Goal: Task Accomplishment & Management: Complete application form

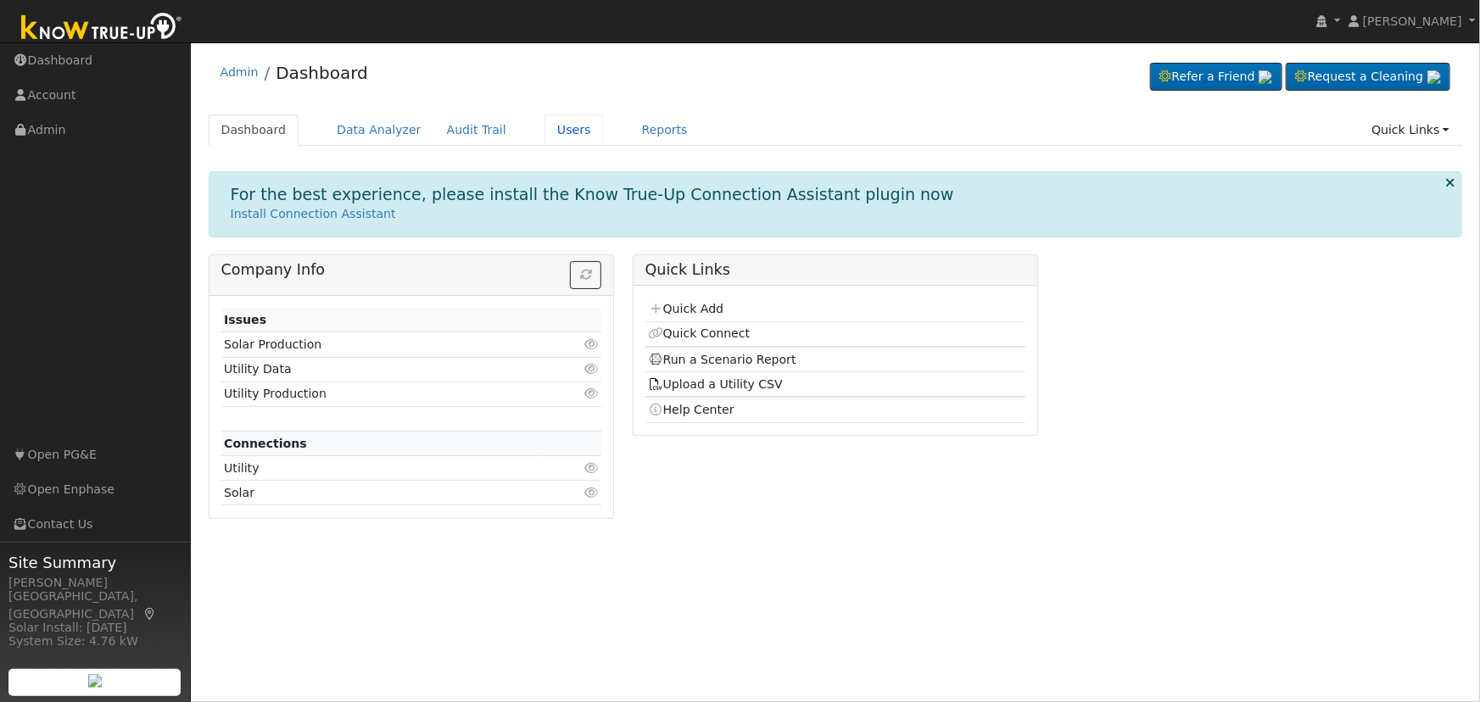
click at [558, 115] on link "Users" at bounding box center [574, 130] width 59 height 31
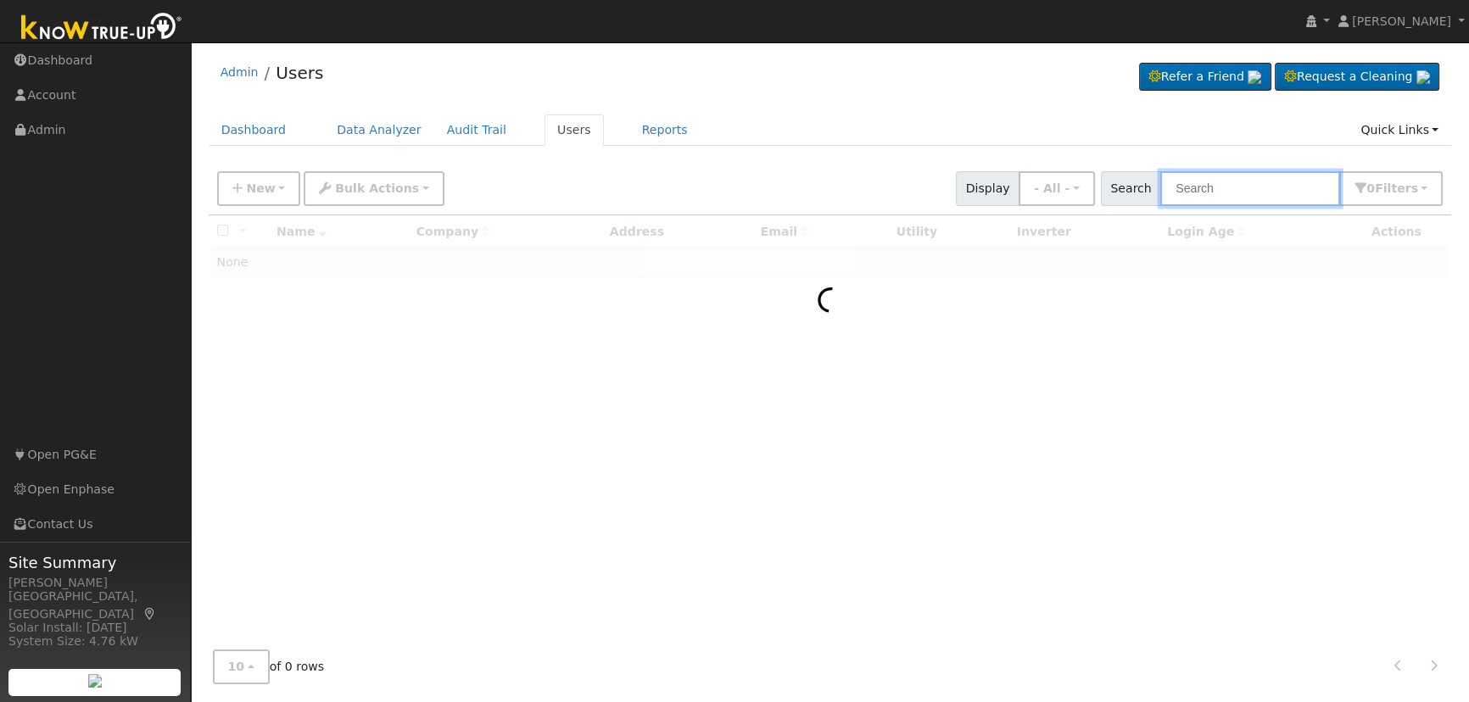
click at [1285, 192] on input "text" at bounding box center [1251, 188] width 180 height 35
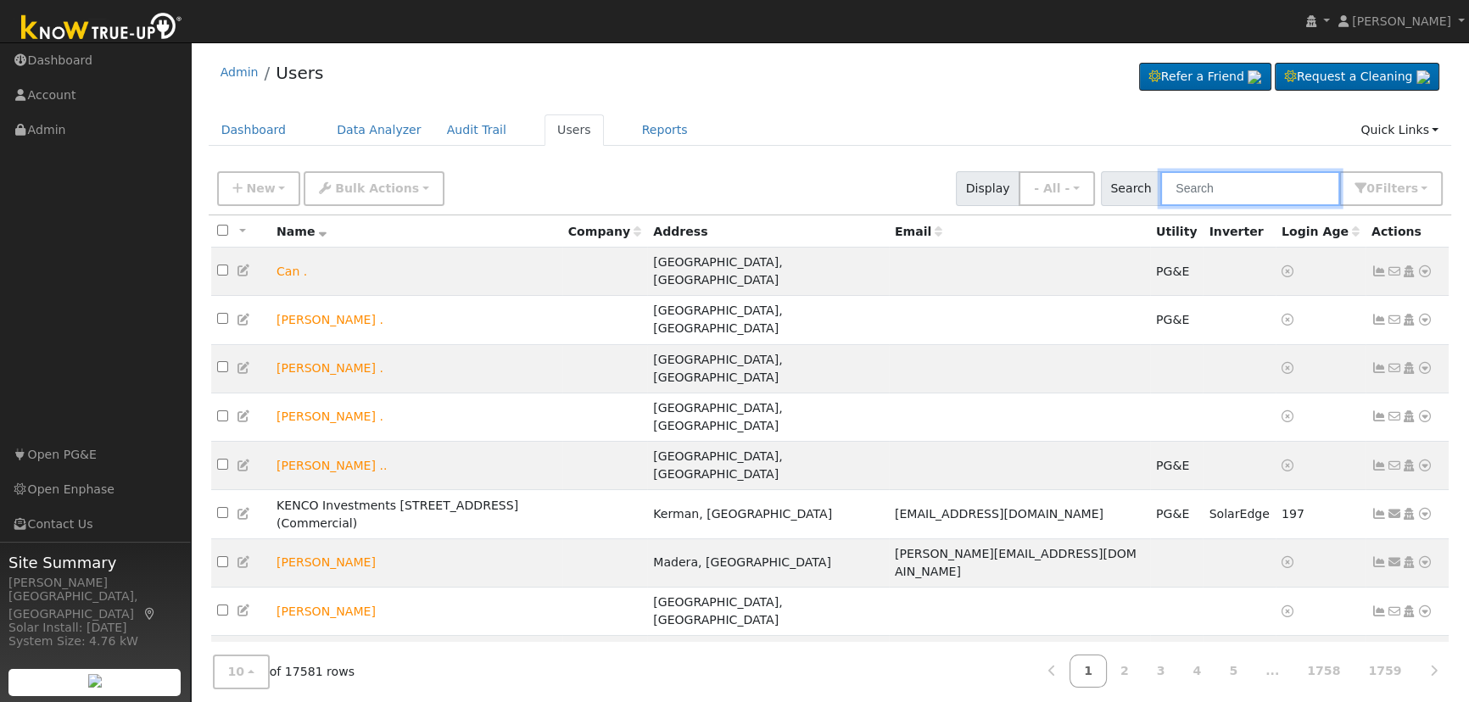
paste input "[PERSON_NAME]"
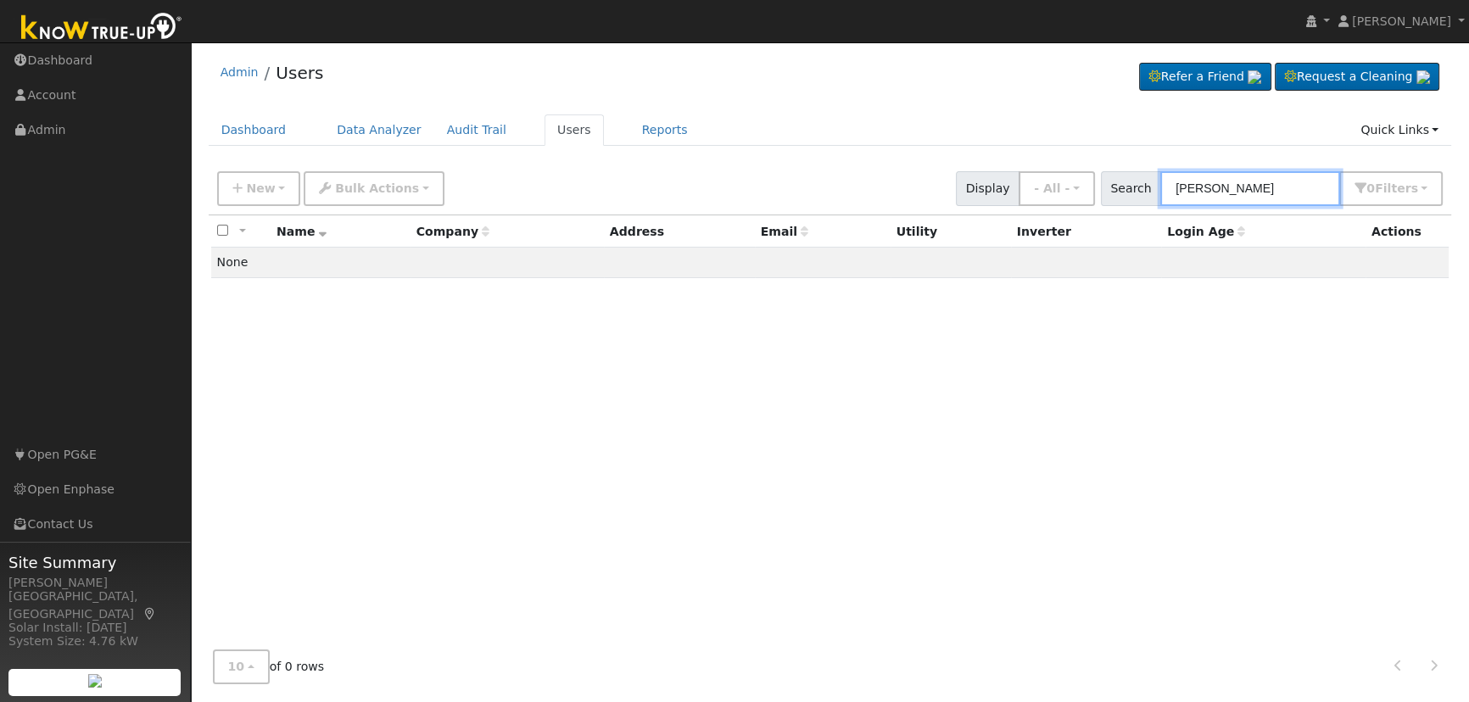
type input "[PERSON_NAME]"
click at [271, 182] on button "New" at bounding box center [259, 188] width 84 height 35
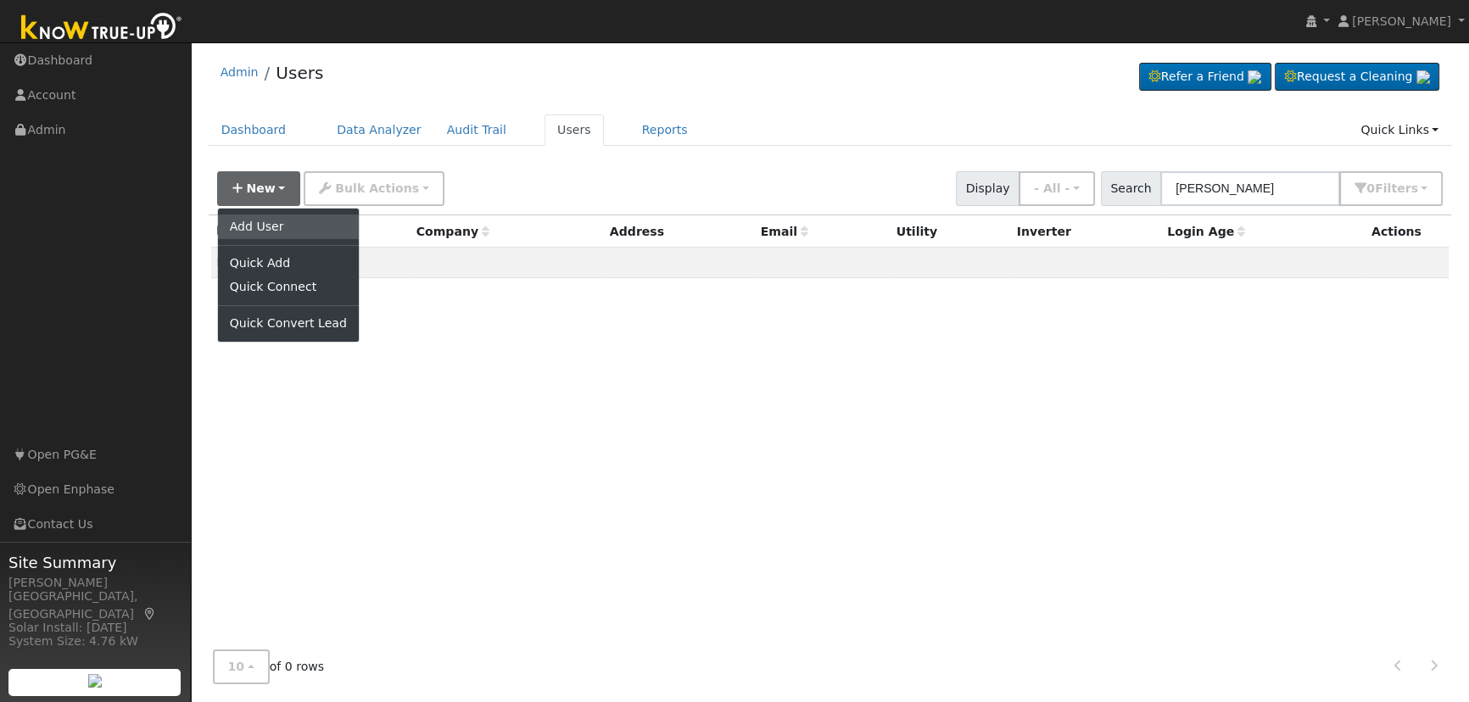
click at [289, 224] on link "Add User" at bounding box center [288, 227] width 141 height 24
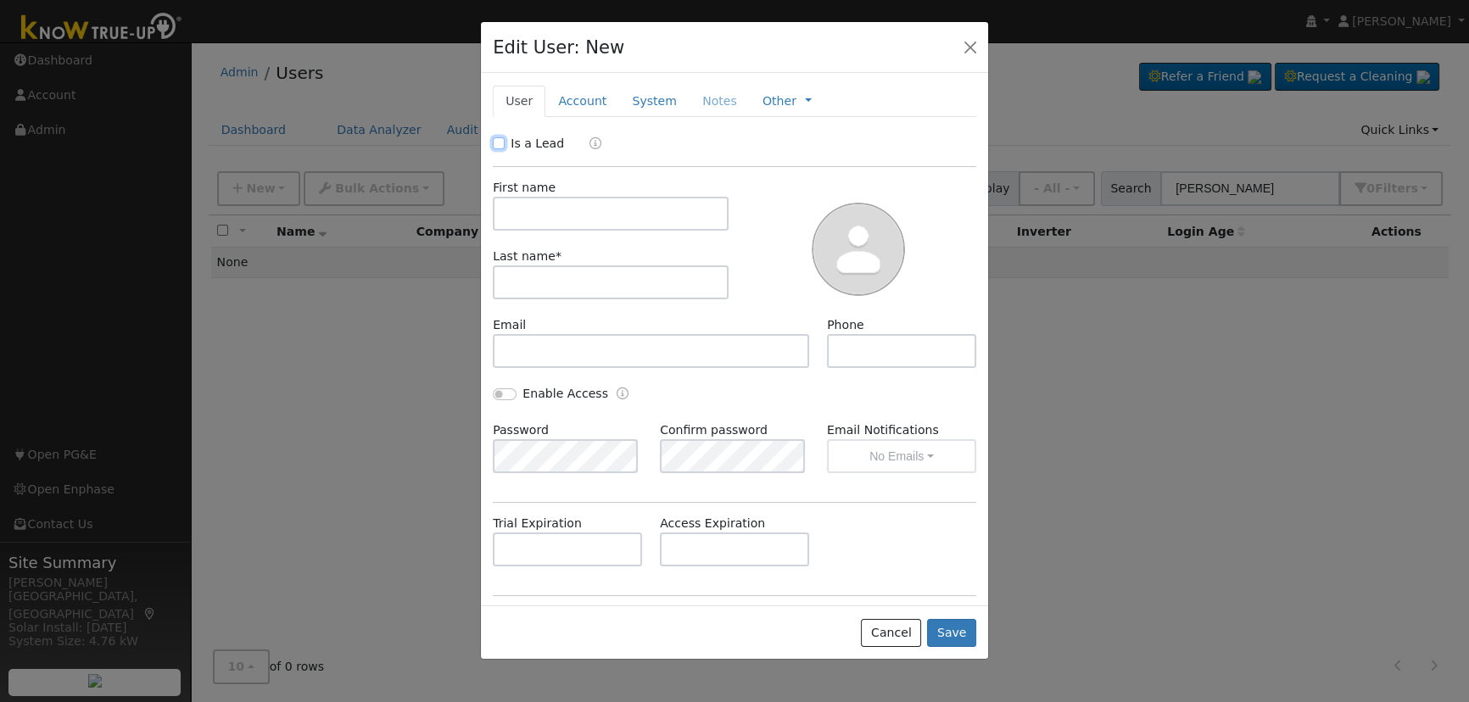
click at [501, 138] on input "Is a Lead" at bounding box center [499, 143] width 12 height 12
checkbox input "true"
click at [512, 203] on input "text" at bounding box center [611, 214] width 236 height 34
paste input "[PERSON_NAME]"
drag, startPoint x: 541, startPoint y: 208, endPoint x: 618, endPoint y: 207, distance: 76.4
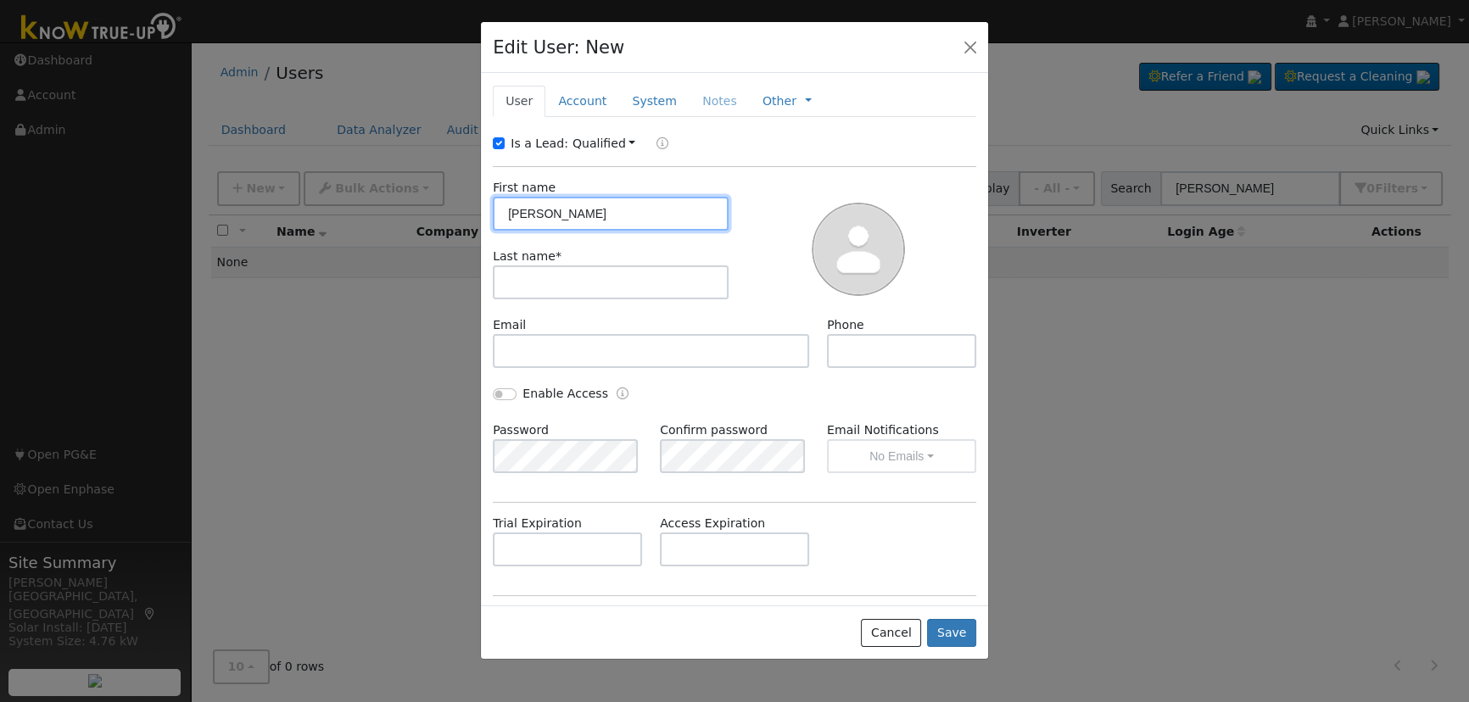
click at [618, 207] on input "[PERSON_NAME]" at bounding box center [611, 214] width 236 height 34
type input "Angel"
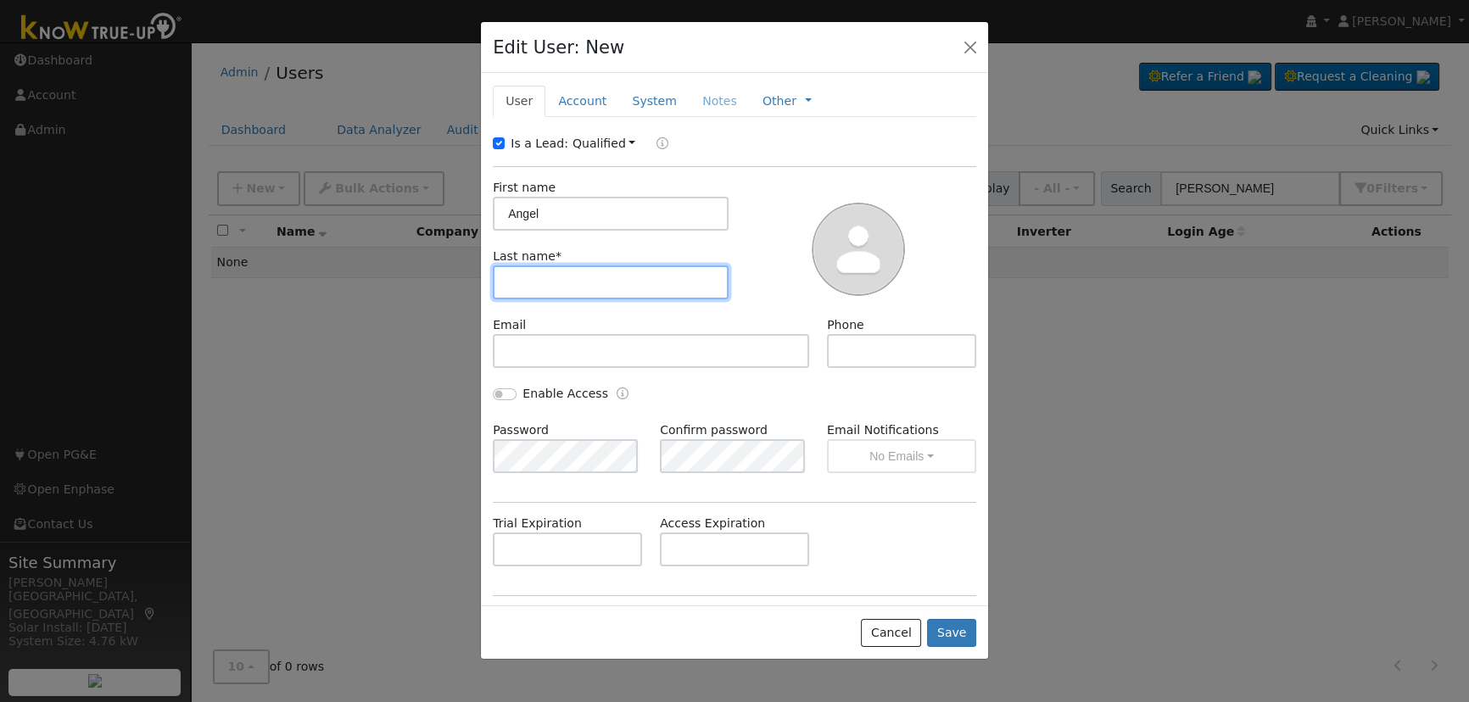
click at [590, 268] on input "text" at bounding box center [611, 283] width 236 height 34
paste input "[PERSON_NAME]"
type input "[PERSON_NAME]"
click at [586, 99] on link "Account" at bounding box center [582, 101] width 74 height 31
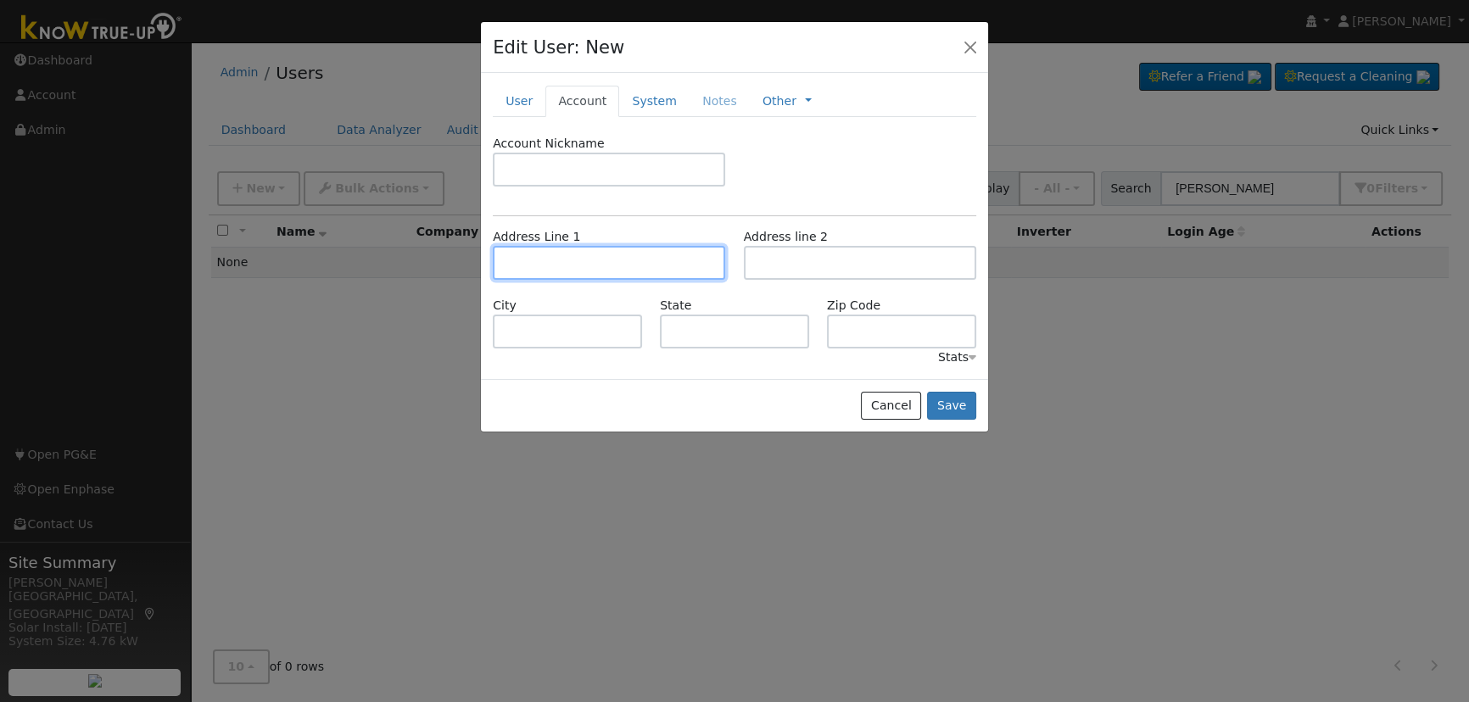
click at [546, 271] on input "text" at bounding box center [609, 263] width 232 height 34
paste input "[STREET_ADDRESS]"
type input "[STREET_ADDRESS]"
type input "Clovis"
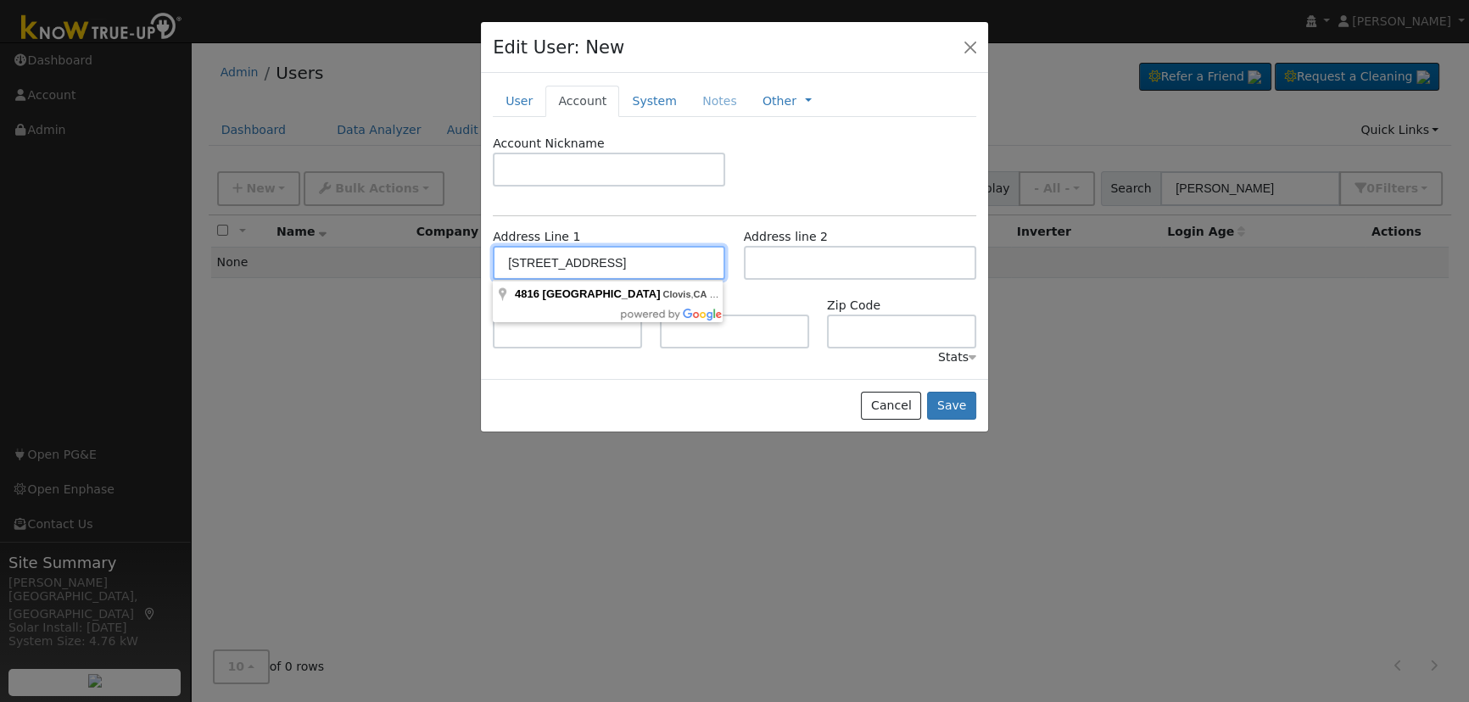
type input "CA"
type input "93619"
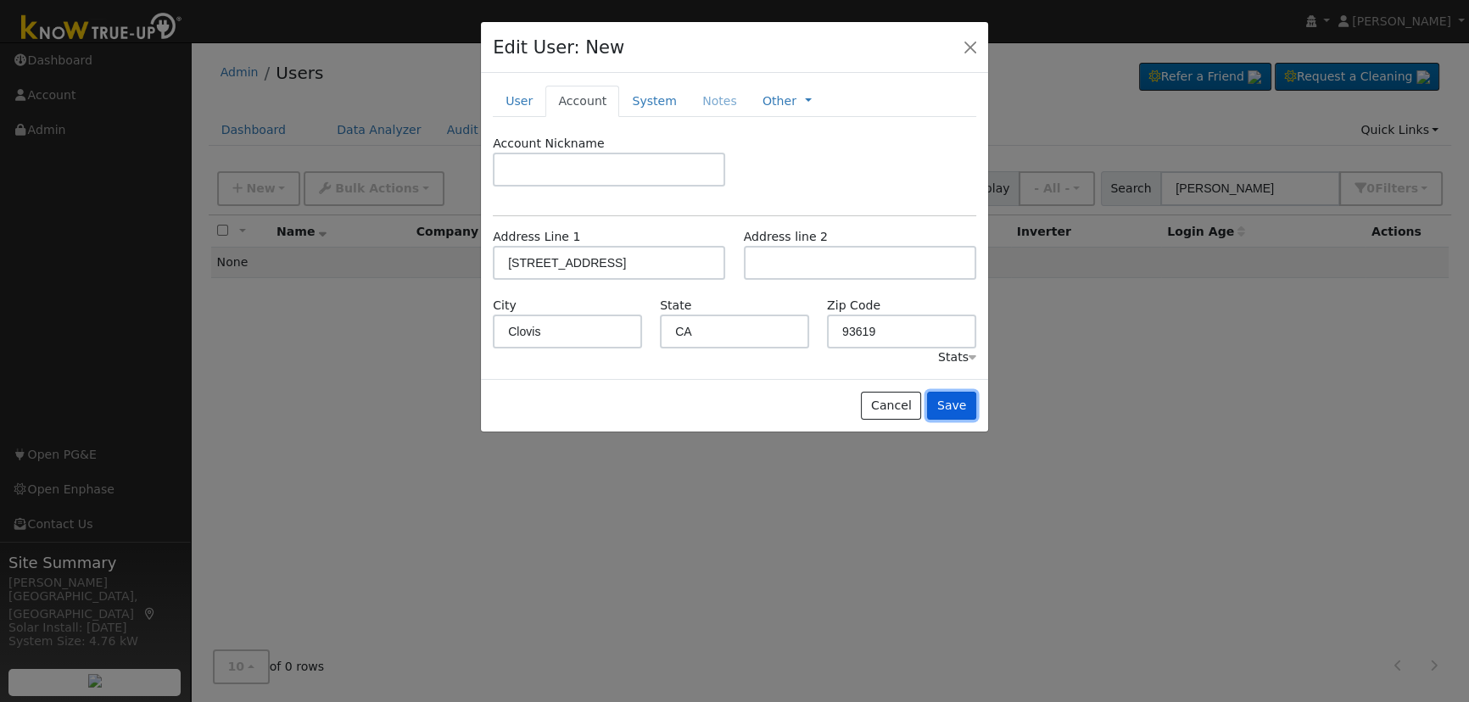
click at [964, 405] on button "Save" at bounding box center [951, 406] width 49 height 29
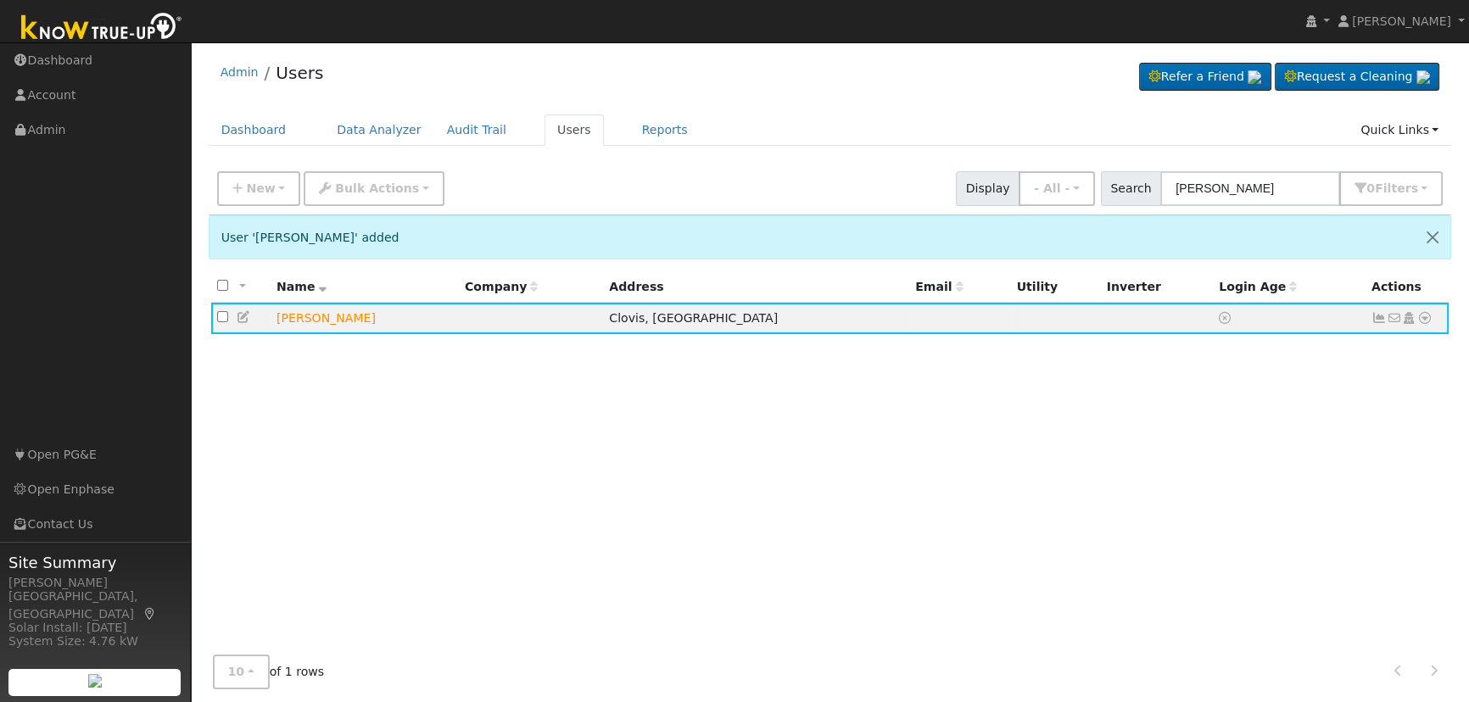
click at [1406, 319] on icon at bounding box center [1408, 318] width 15 height 12
